Goal: Task Accomplishment & Management: Use online tool/utility

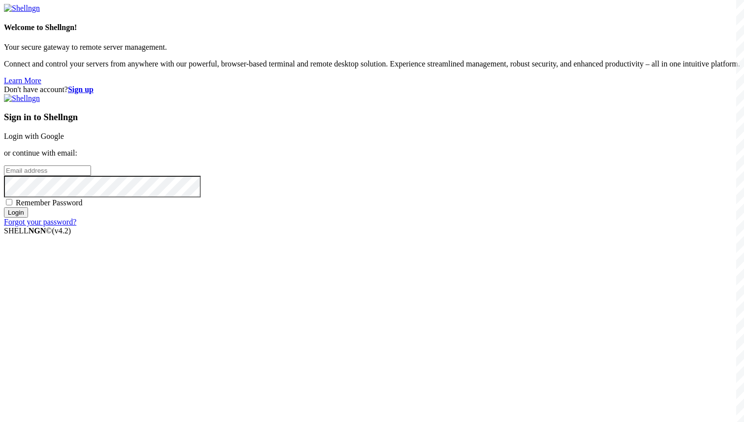
click at [91, 176] on input "email" at bounding box center [47, 170] width 87 height 10
paste input "shdki84@mediaeast.uk"
type input "shdki84@mediaeast.uk"
click at [83, 207] on span "Remember Password" at bounding box center [49, 202] width 67 height 8
click at [12, 205] on input "Remember Password" at bounding box center [9, 202] width 6 height 6
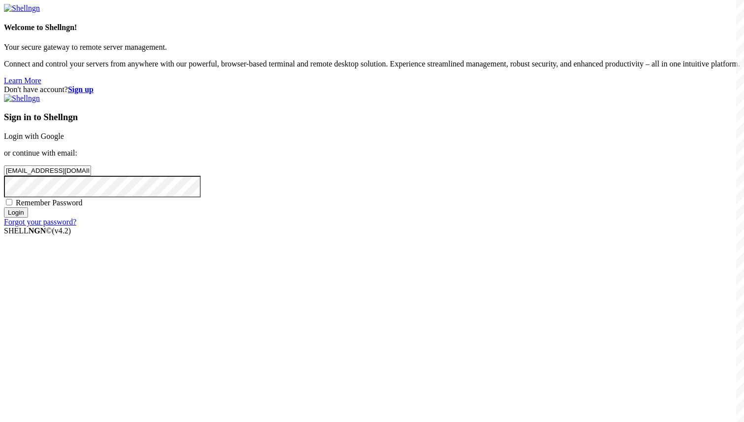
checkbox input "true"
click at [28, 218] on input "Login" at bounding box center [16, 212] width 24 height 10
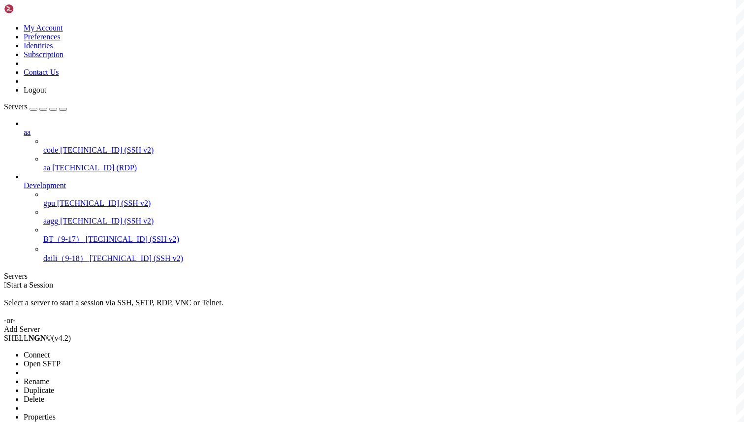
click at [52, 189] on div at bounding box center [372, 211] width 744 height 422
click at [50, 351] on span "Connect" at bounding box center [37, 355] width 26 height 8
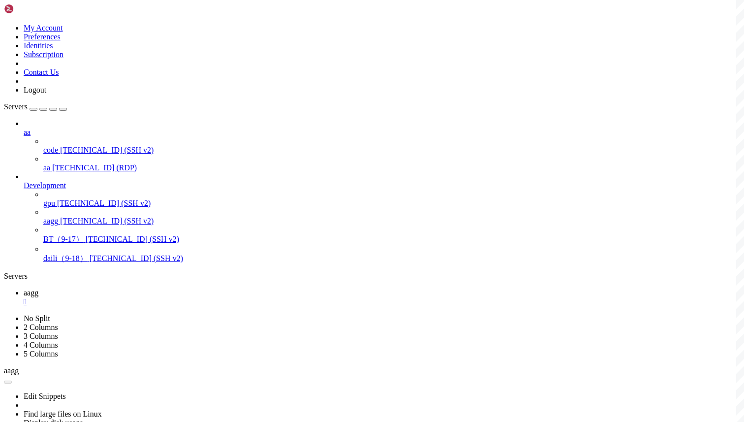
click at [38, 289] on span "aagg" at bounding box center [31, 293] width 15 height 8
click at [182, 306] on link "aa " at bounding box center [382, 315] width 717 height 18
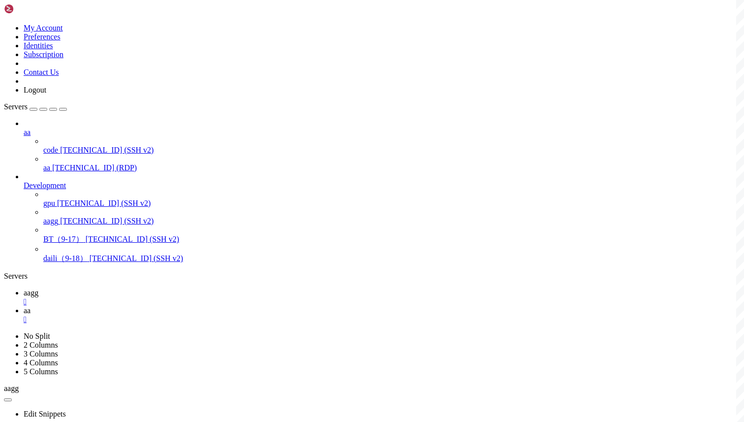
click at [38, 289] on span "aagg" at bounding box center [31, 293] width 15 height 8
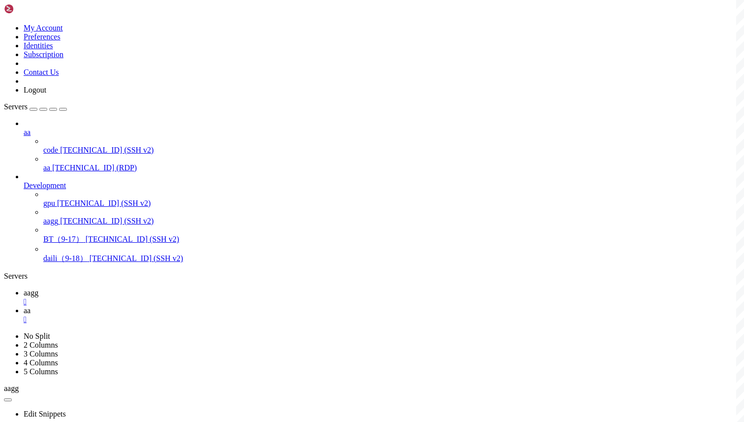
click at [24, 306] on icon at bounding box center [24, 310] width 0 height 8
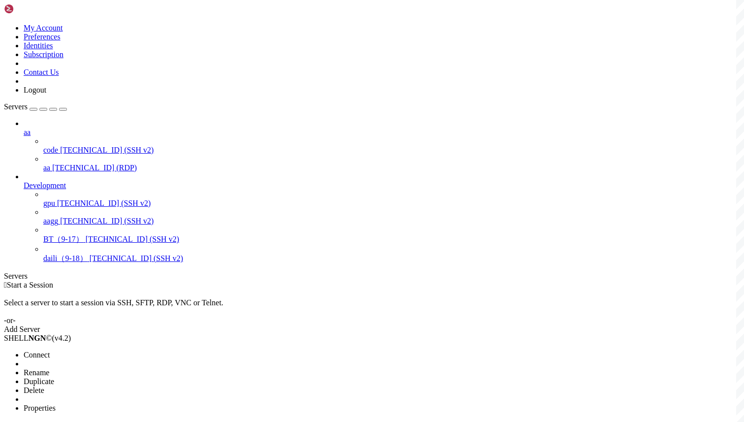
click at [50, 351] on span "Connect" at bounding box center [37, 355] width 26 height 8
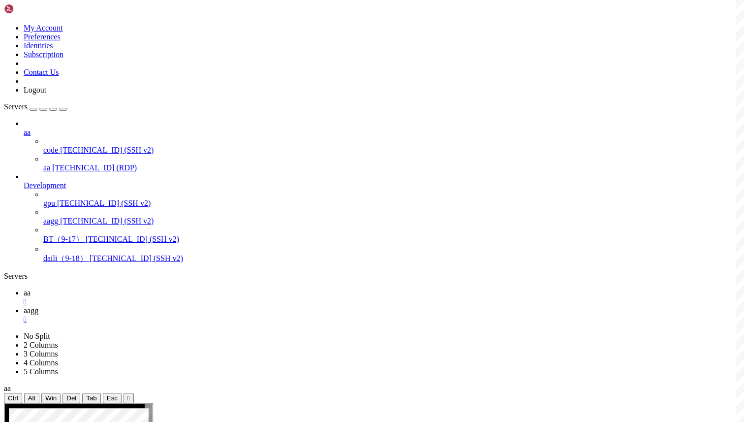
scroll to position [41, 0]
drag, startPoint x: 329, startPoint y: 919, endPoint x: 9, endPoint y: 850, distance: 327.9
copy div "[guohui:version] [http] [info] [URL][DOMAIN_NAME] ["20240220"] [guohui:version]…"
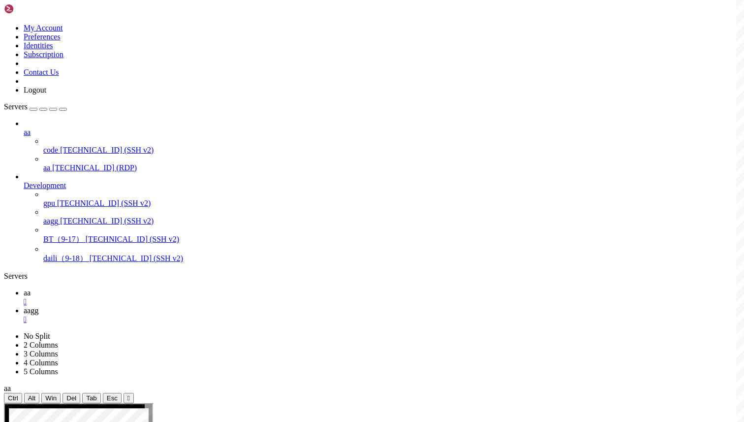
scroll to position [1236, 0]
click at [132, 289] on link "aa " at bounding box center [382, 298] width 717 height 18
click at [38, 306] on span "aagg" at bounding box center [31, 310] width 15 height 8
click at [209, 315] on div "" at bounding box center [382, 319] width 717 height 9
